Goal: Transaction & Acquisition: Purchase product/service

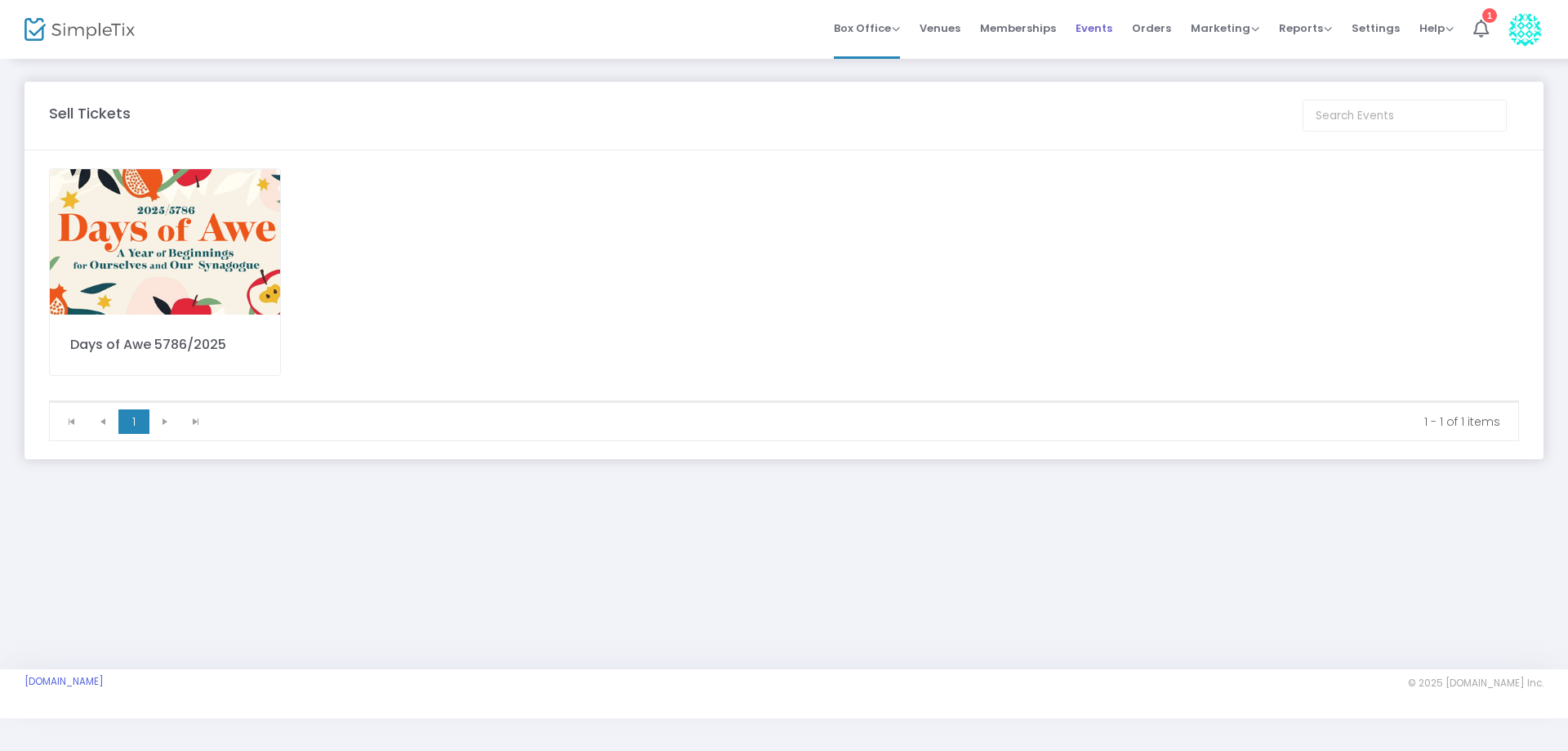
click at [1098, 28] on span "Events" at bounding box center [1094, 28] width 37 height 42
click at [1098, 30] on span "Events" at bounding box center [1094, 28] width 37 height 42
click at [182, 285] on img at bounding box center [164, 241] width 230 height 145
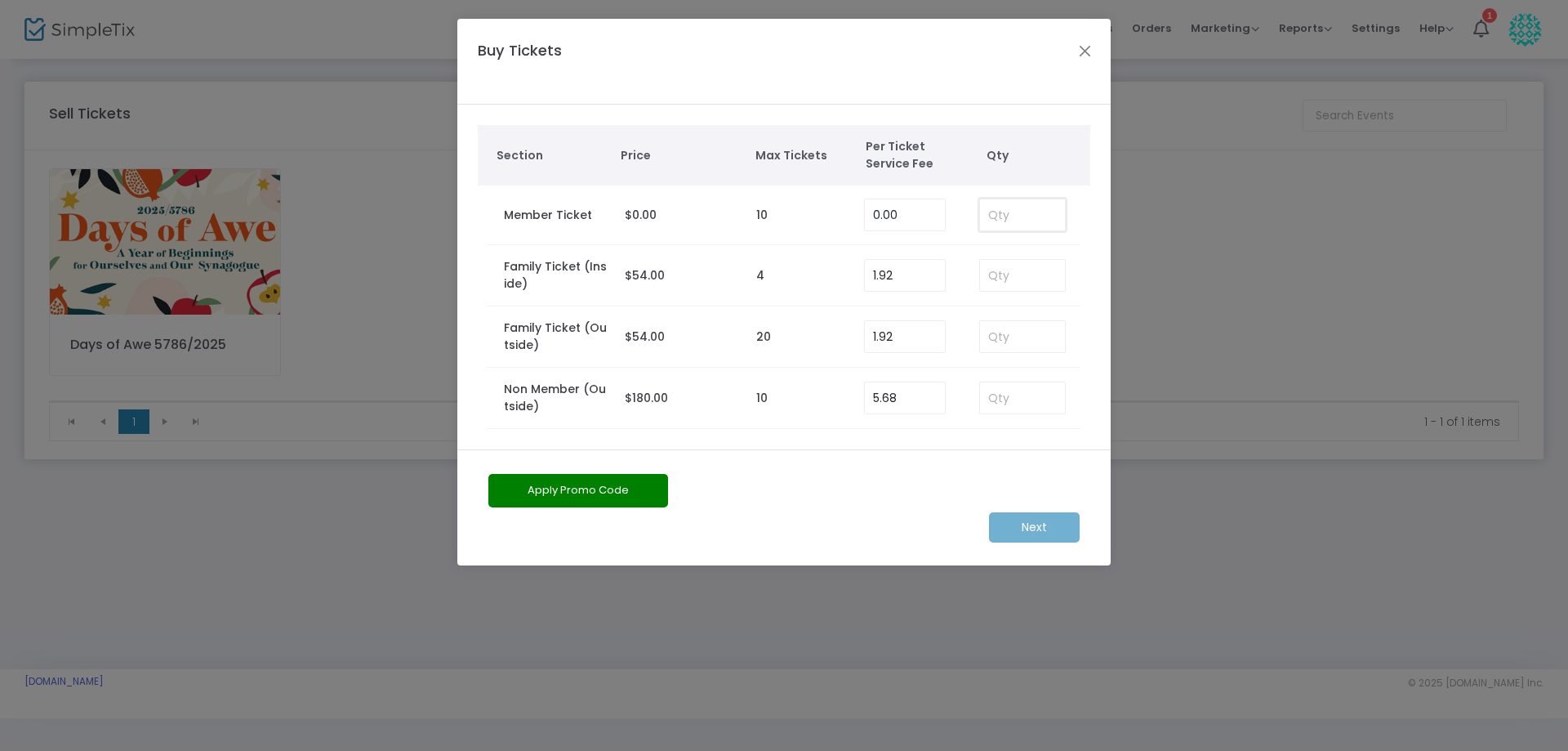
click at [1011, 220] on input at bounding box center [1023, 215] width 85 height 31
type input "2"
click at [1036, 526] on m-button "Next" at bounding box center [1034, 527] width 90 height 30
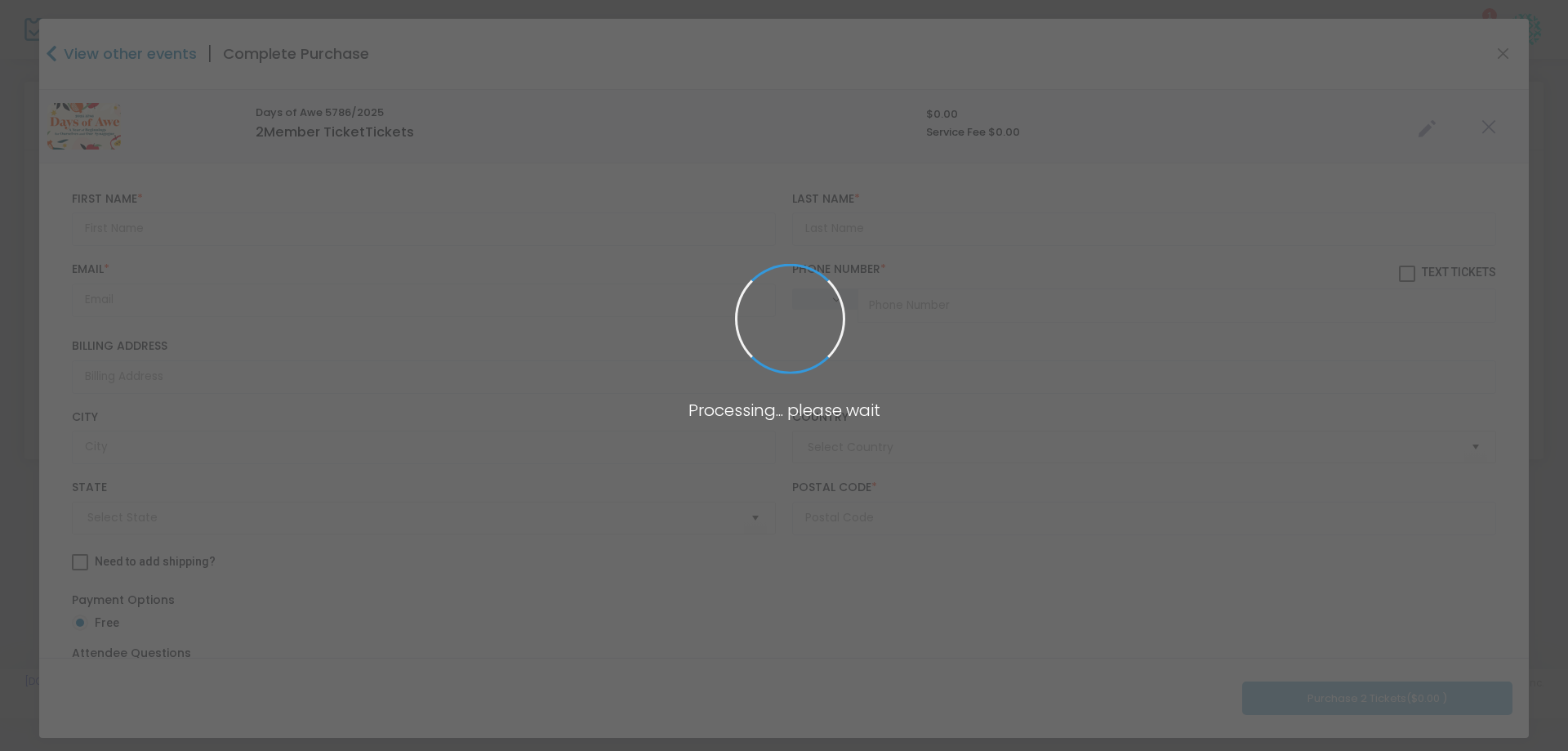
type input "[GEOGRAPHIC_DATA]"
type input "[US_STATE]"
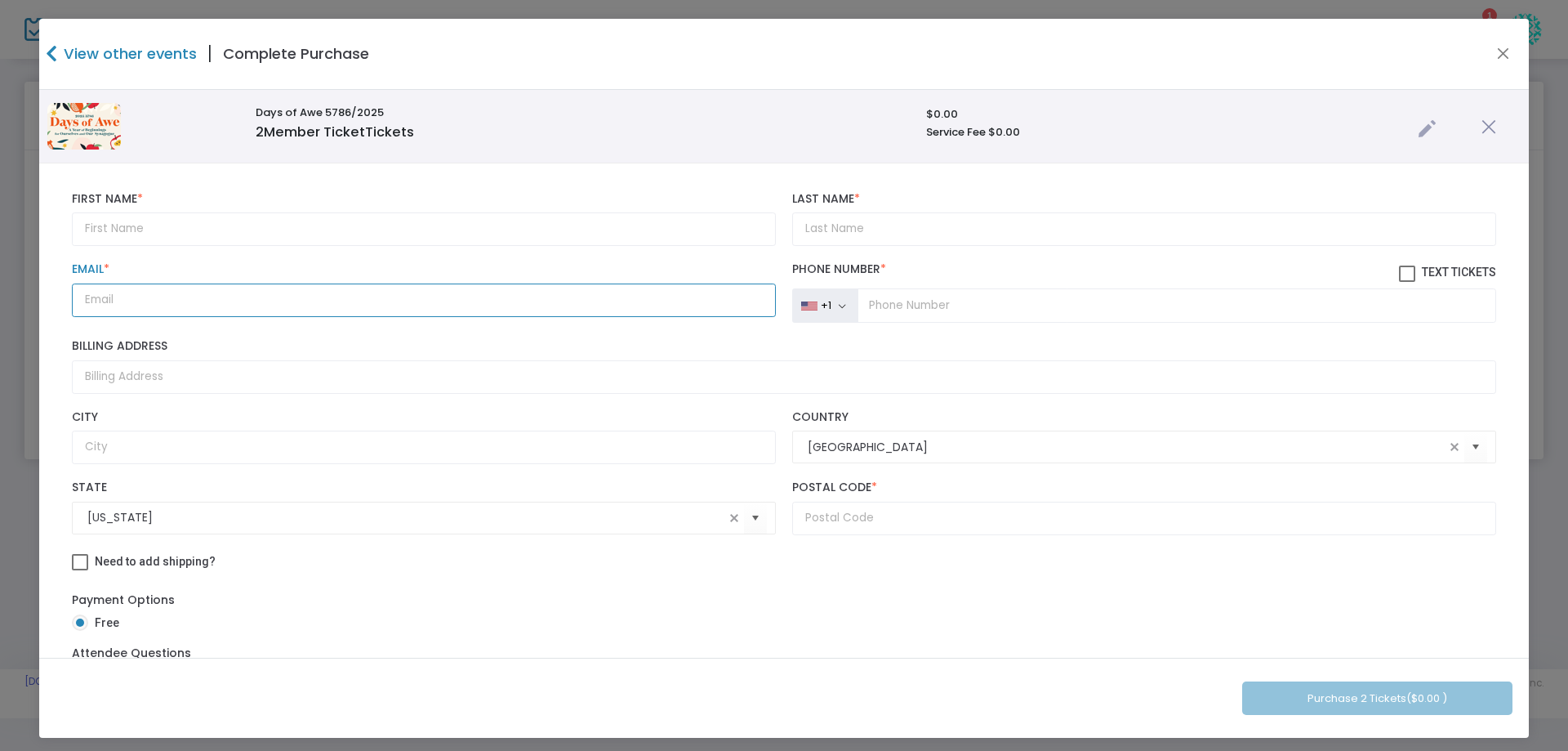
click at [97, 301] on input "Email *" at bounding box center [424, 300] width 704 height 34
paste input "[EMAIL_ADDRESS][DOMAIN_NAME]"
type input "[EMAIL_ADDRESS][DOMAIN_NAME]"
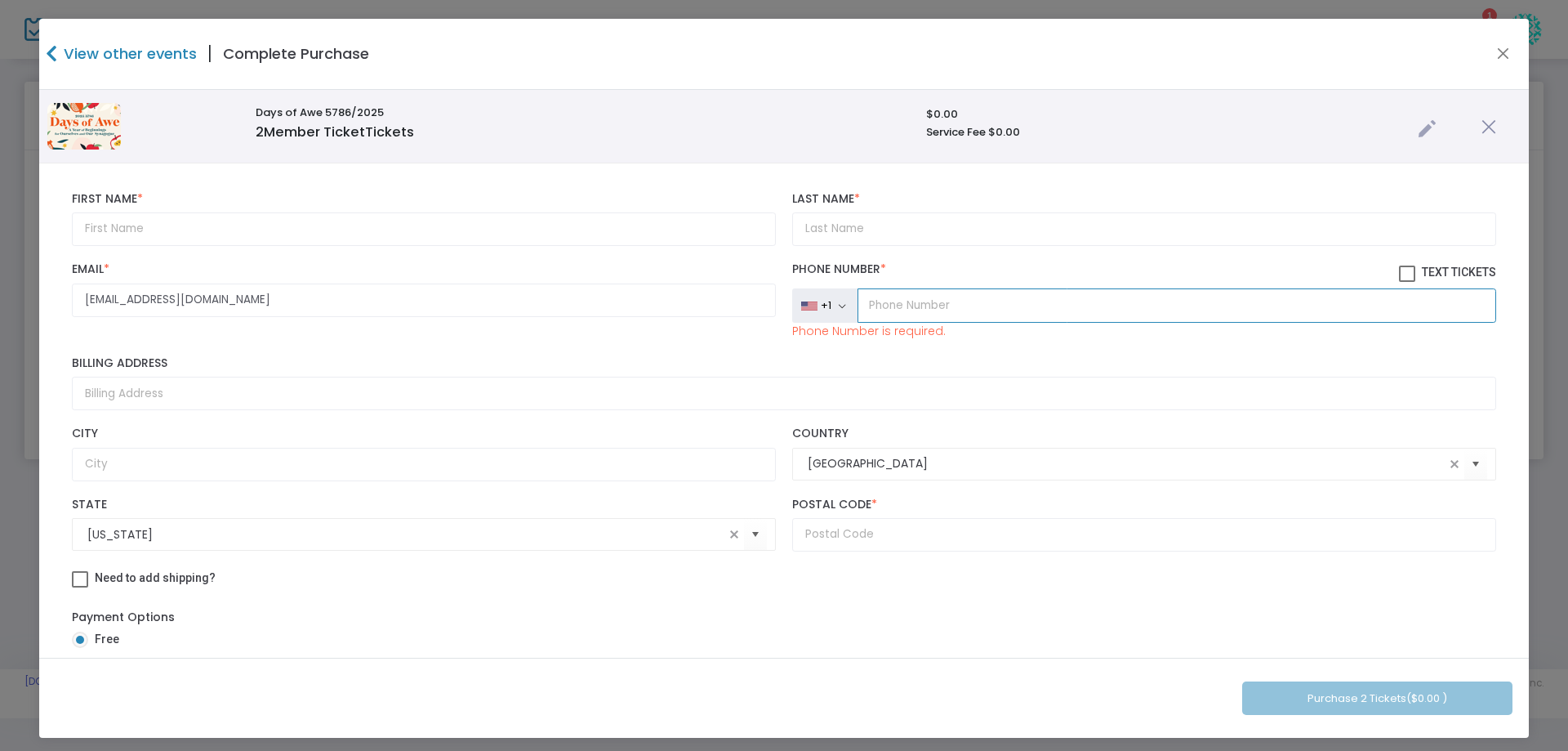
click at [951, 308] on input "tel" at bounding box center [1177, 305] width 638 height 34
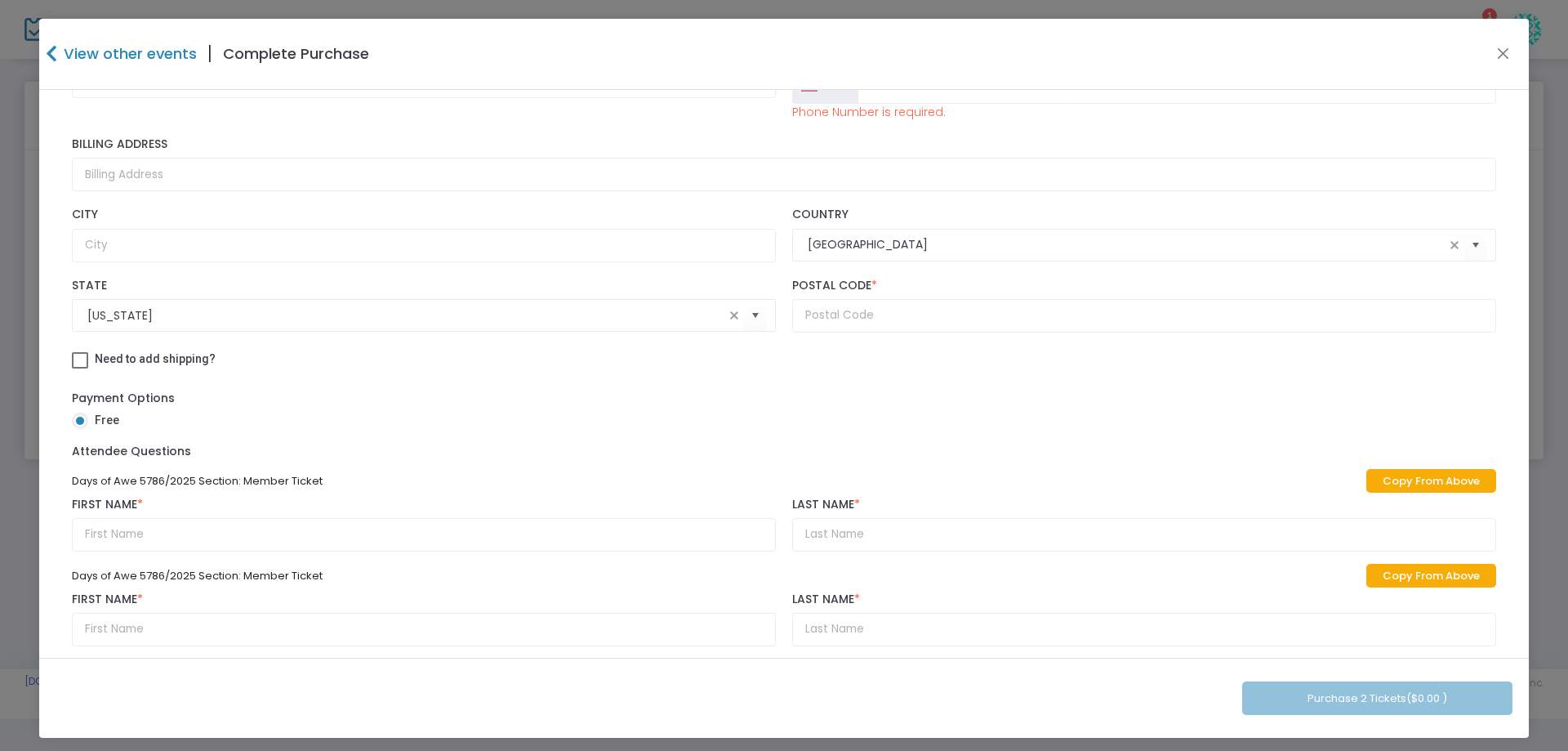
scroll to position [236, 0]
